Goal: Check status

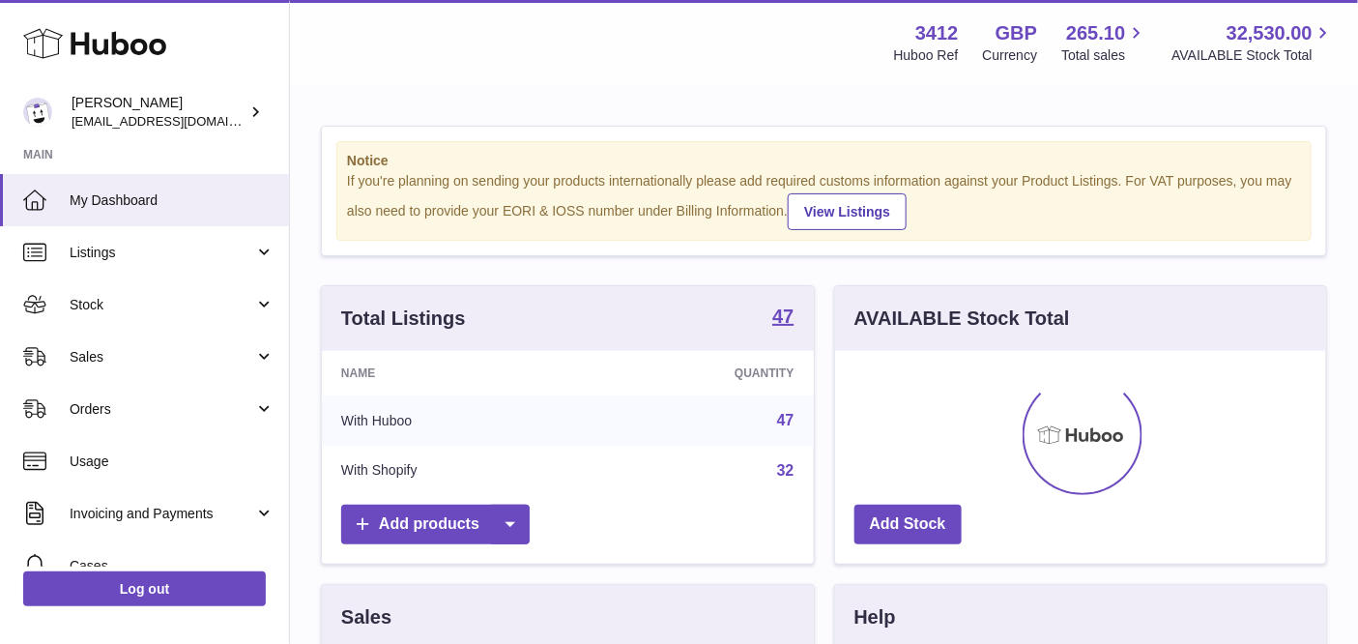
scroll to position [301, 493]
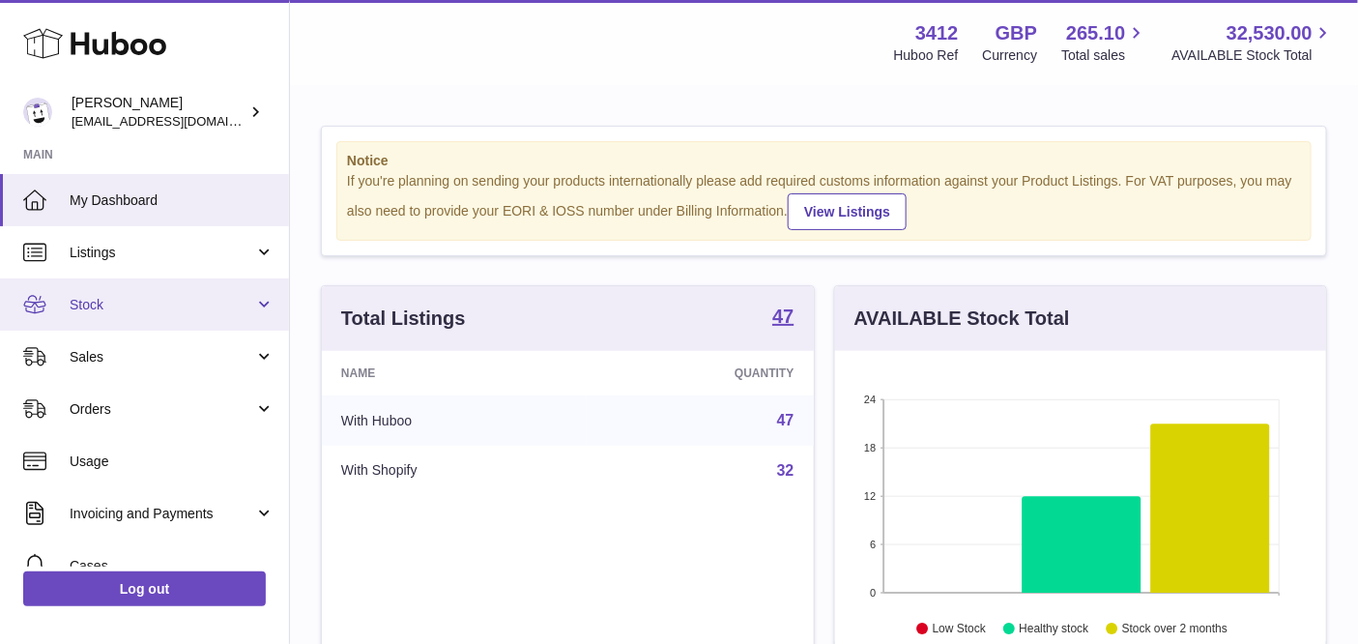
click at [159, 301] on span "Stock" at bounding box center [162, 305] width 185 height 18
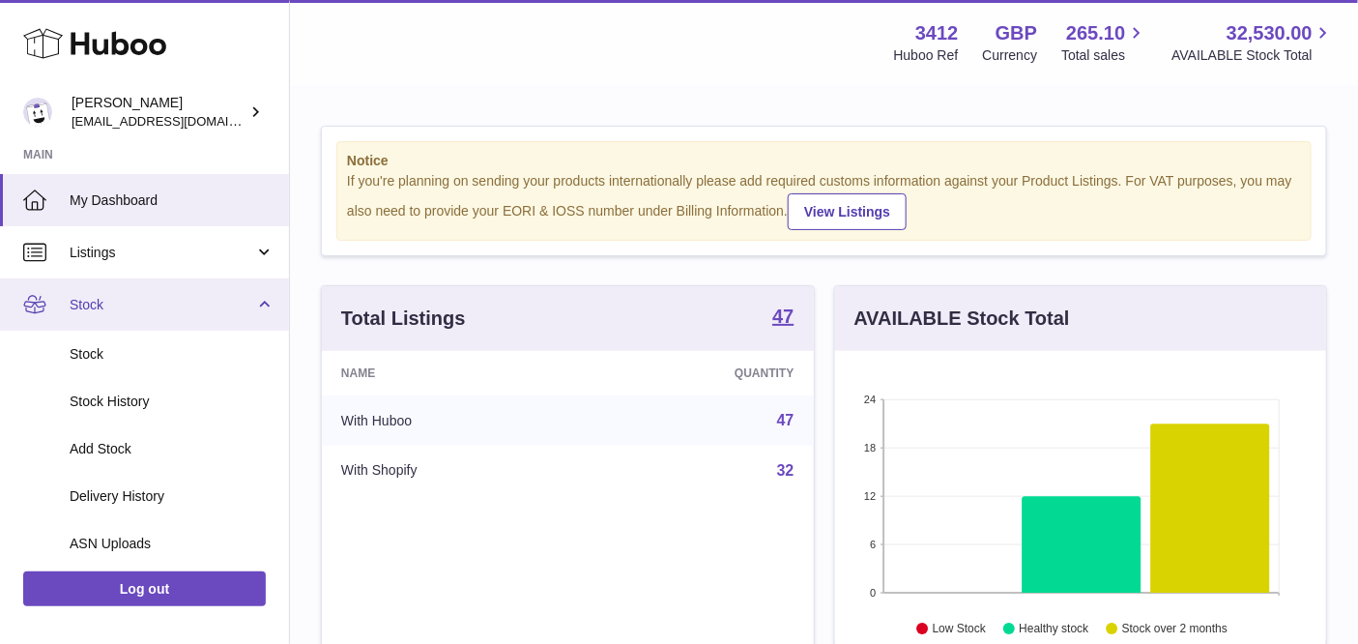
click at [173, 315] on link "Stock" at bounding box center [144, 304] width 289 height 52
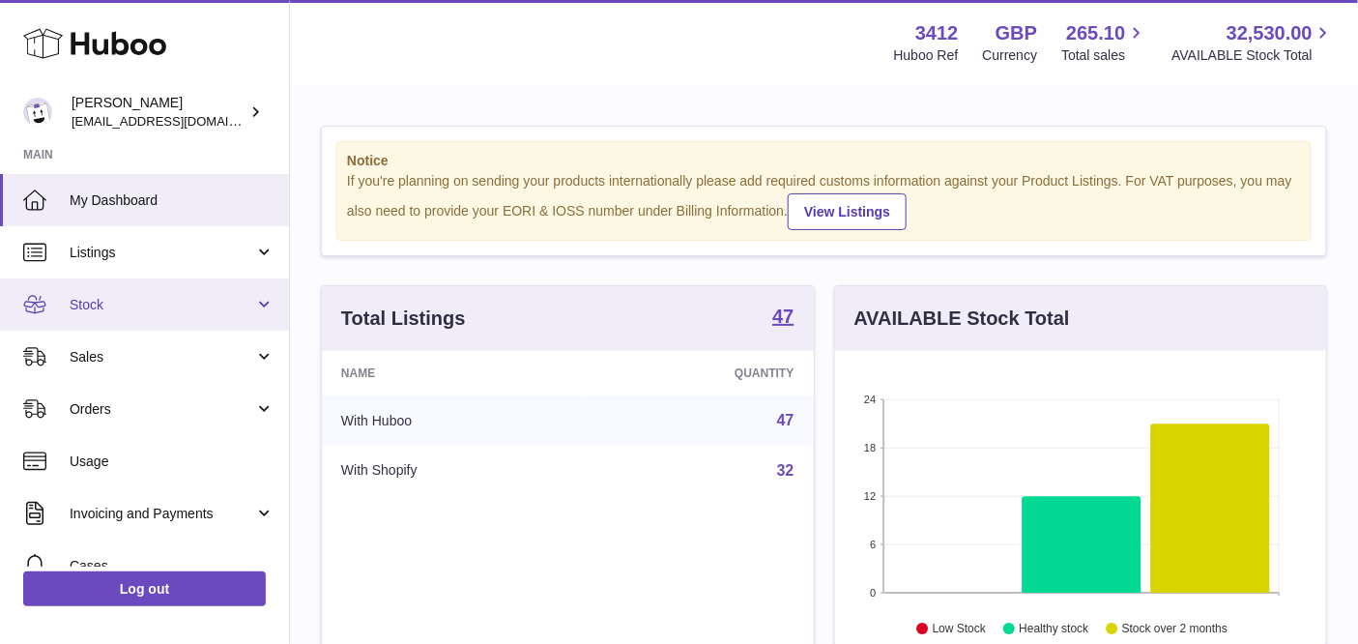
click at [185, 305] on span "Stock" at bounding box center [162, 305] width 185 height 18
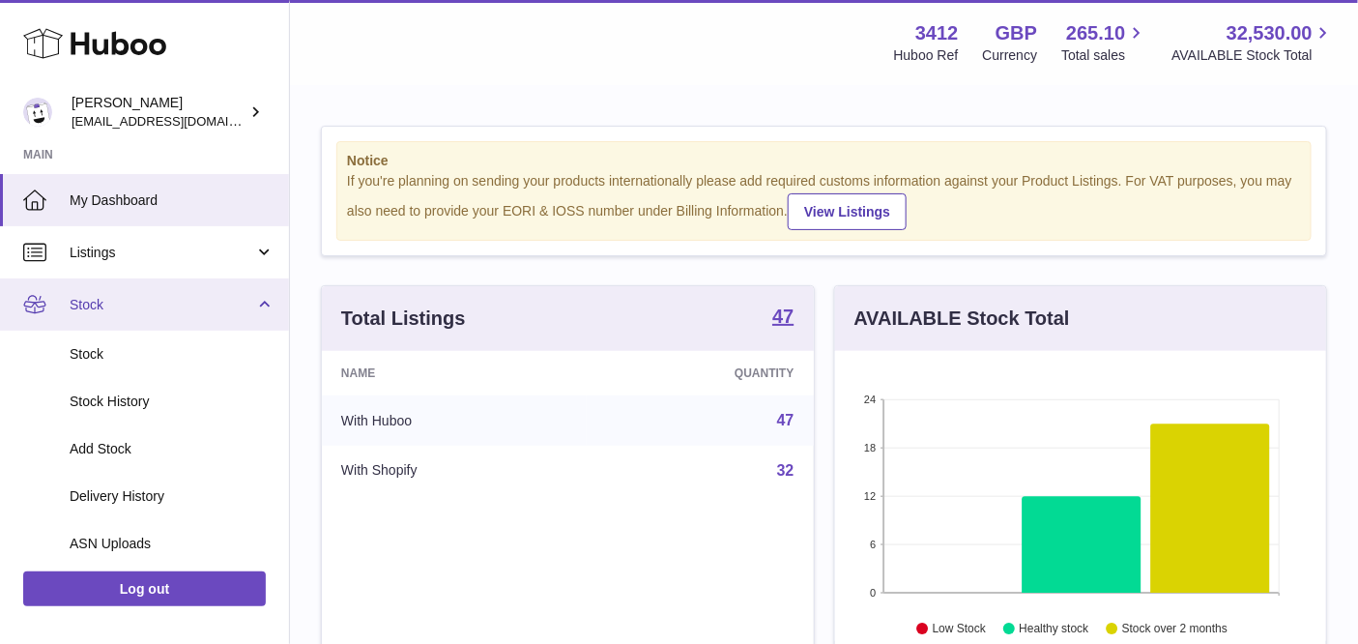
click at [182, 311] on span "Stock" at bounding box center [162, 305] width 185 height 18
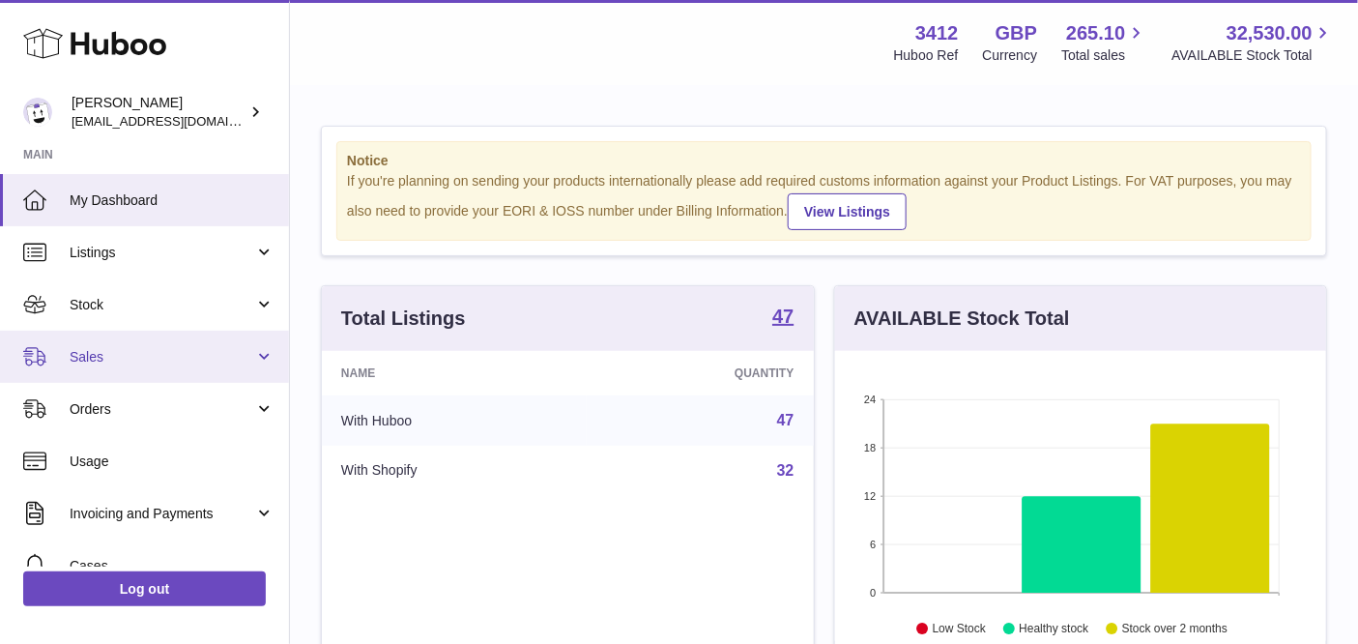
click at [163, 362] on span "Sales" at bounding box center [162, 357] width 185 height 18
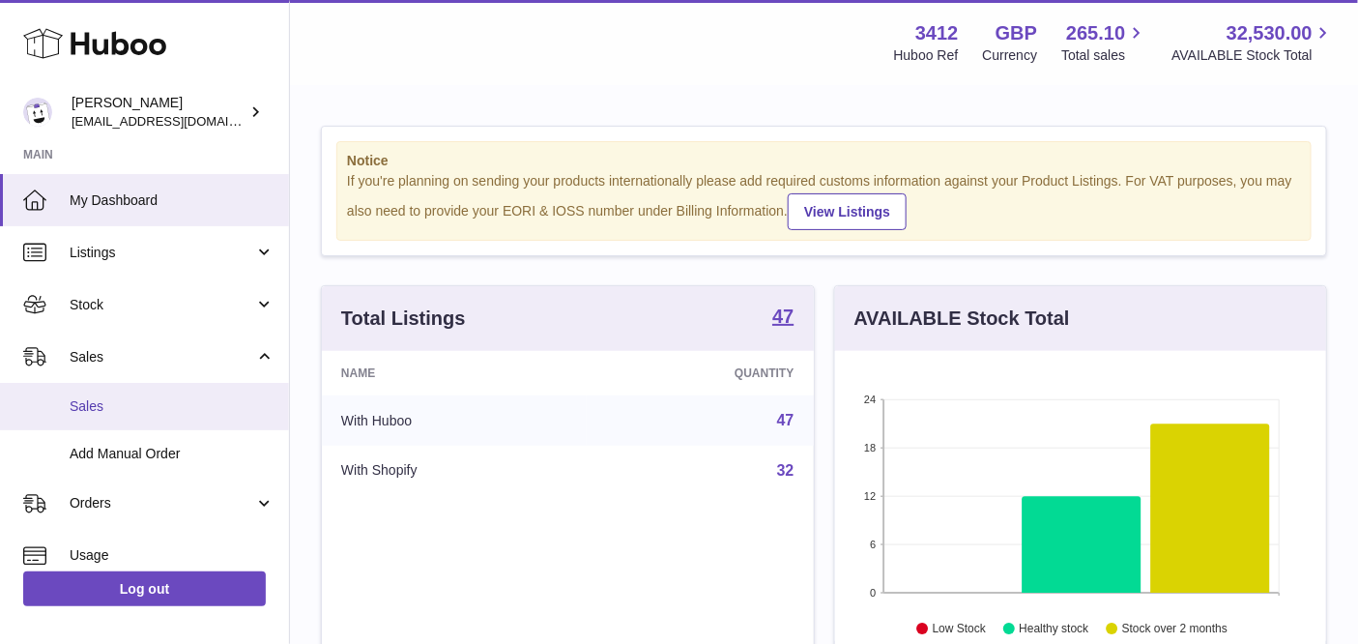
click at [157, 397] on span "Sales" at bounding box center [172, 406] width 205 height 18
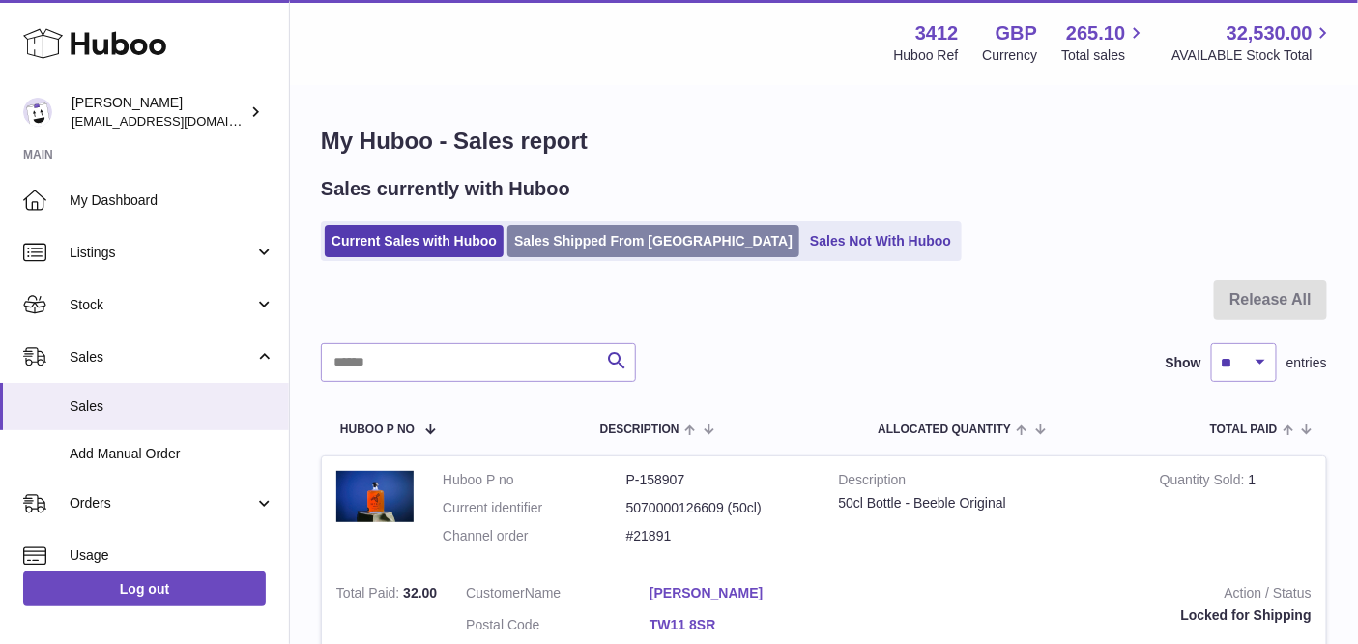
click at [645, 234] on link "Sales Shipped From Huboo" at bounding box center [653, 241] width 292 height 32
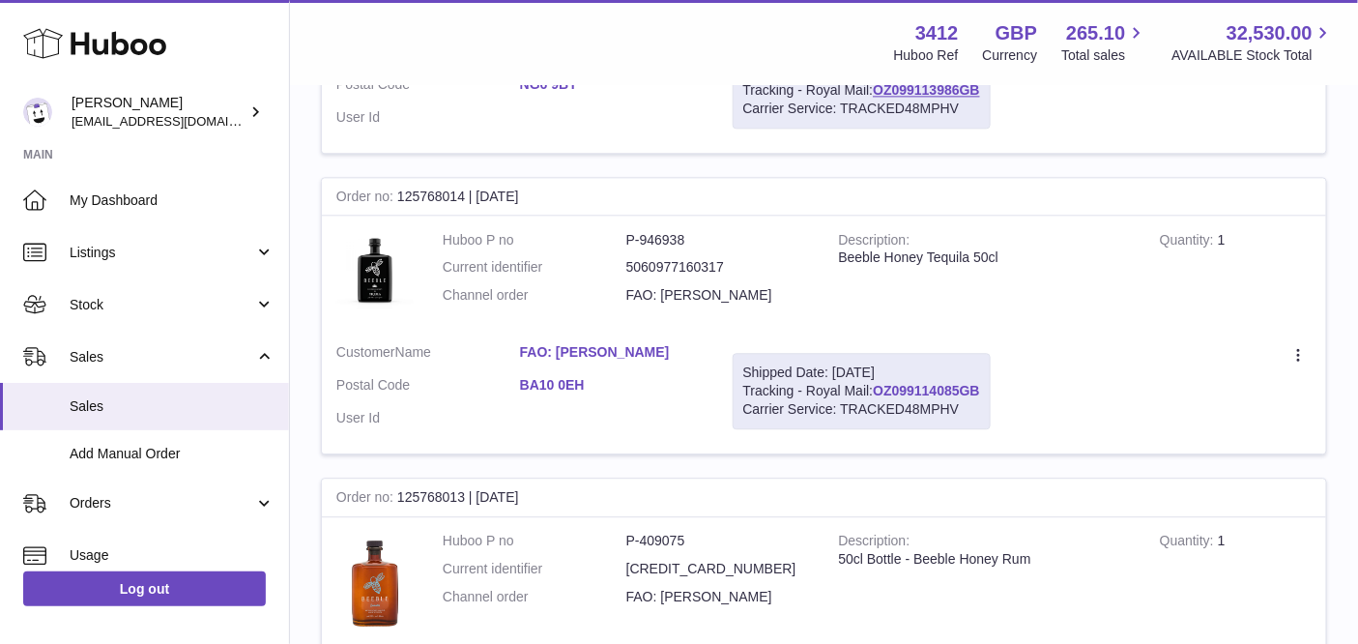
scroll to position [1465, 0]
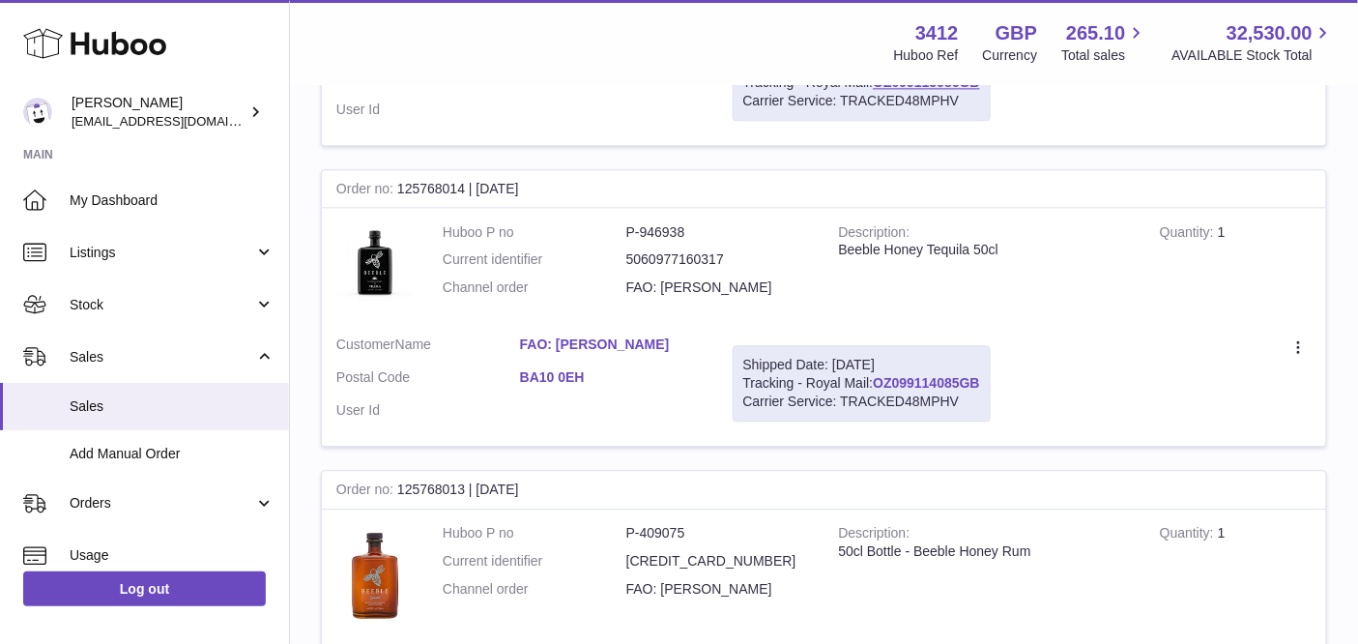
drag, startPoint x: 988, startPoint y: 379, endPoint x: 881, endPoint y: 370, distance: 107.6
click at [881, 372] on div "Shipped Date: 1st Oct 2025 Tracking - Royal Mail: OZ099114085GB Carrier Service…" at bounding box center [862, 383] width 258 height 76
copy link "OZ099114085GB"
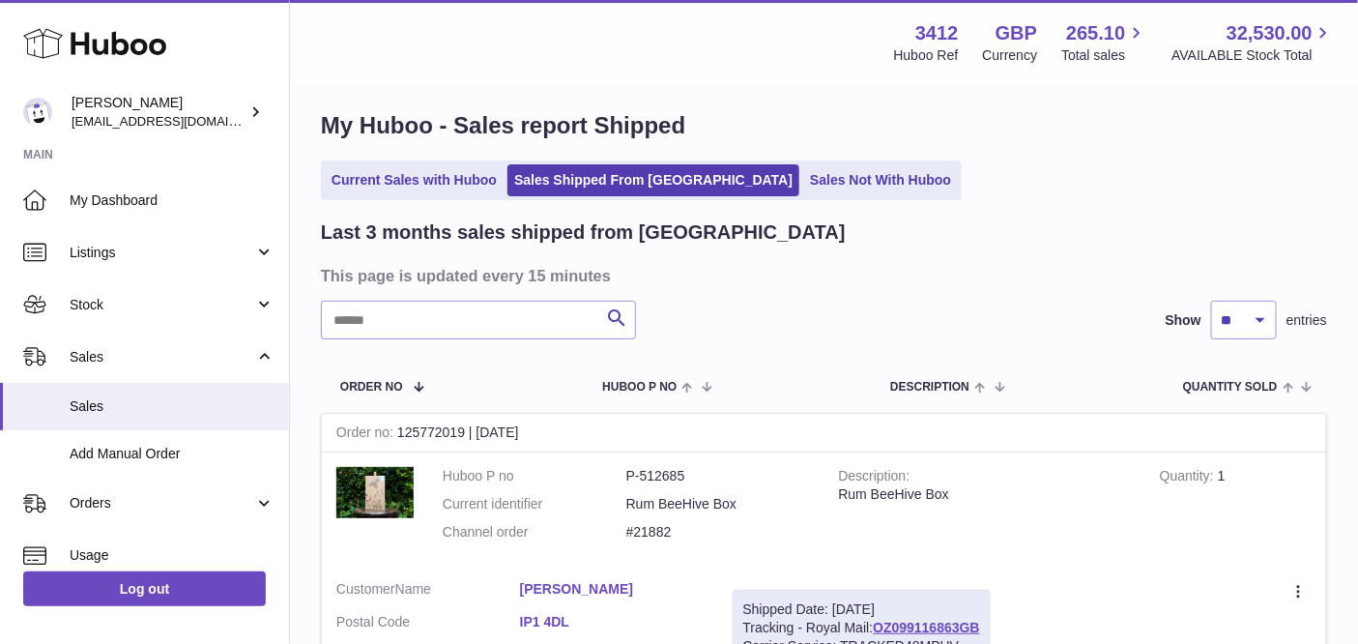
scroll to position [0, 0]
